Goal: Task Accomplishment & Management: Manage account settings

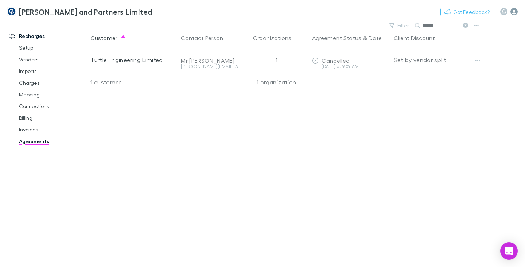
click at [514, 13] on icon "button" at bounding box center [513, 11] width 7 height 7
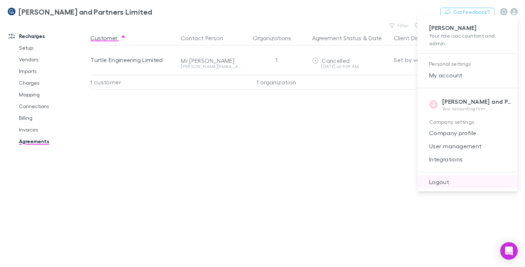
click at [442, 186] on li "Logout" at bounding box center [467, 181] width 100 height 13
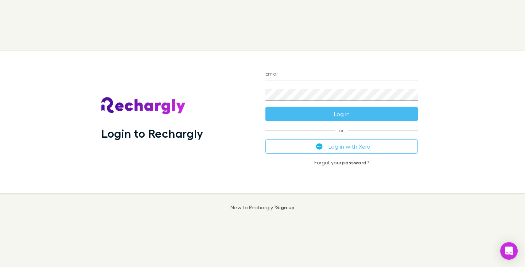
type input "**********"
